Goal: Task Accomplishment & Management: Manage account settings

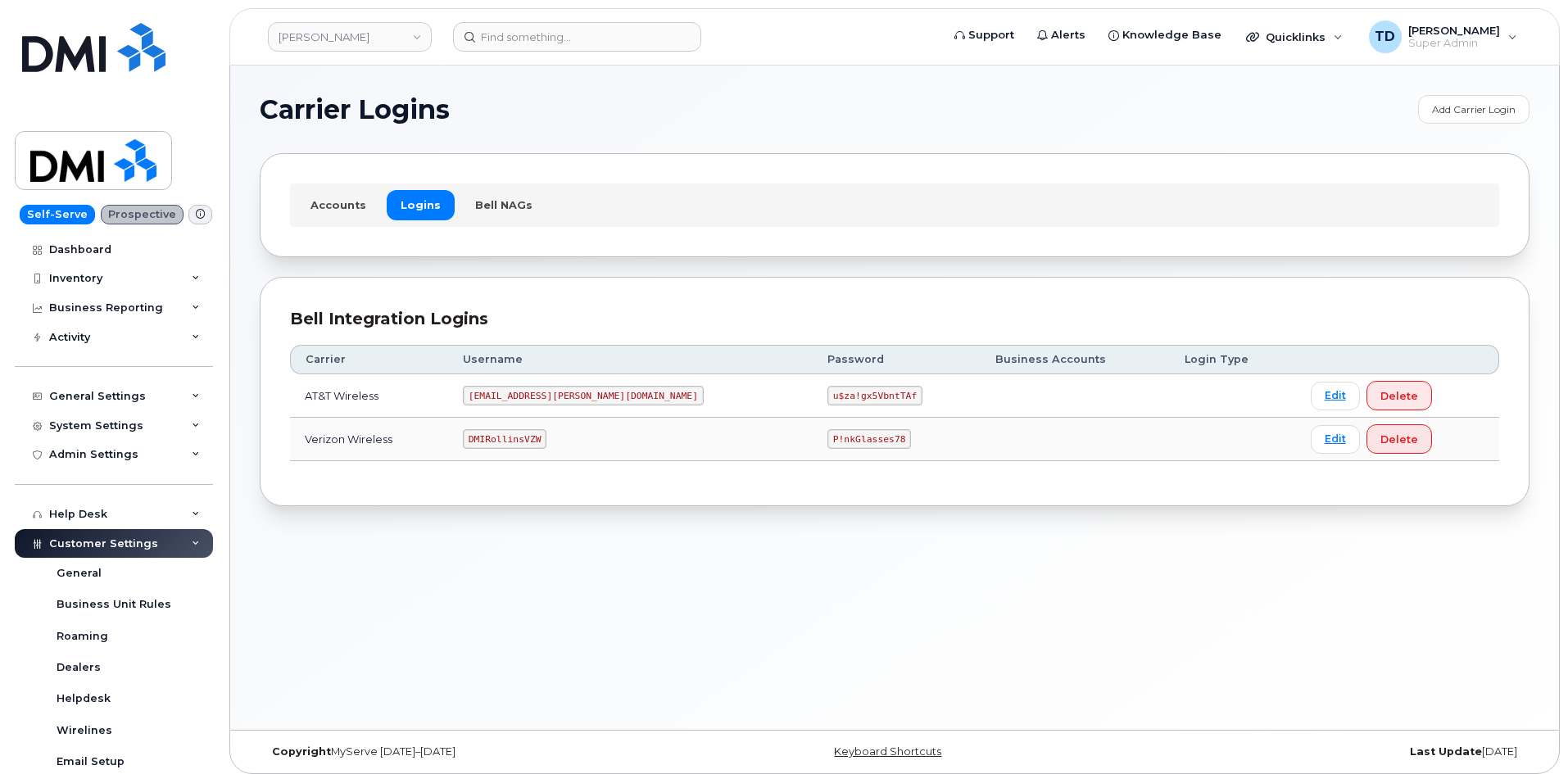
click at [827, 439] on code "P!nkGlasses78" at bounding box center [869, 438] width 84 height 19
copy code "P!nkGlasses78"
